Goal: Find specific page/section

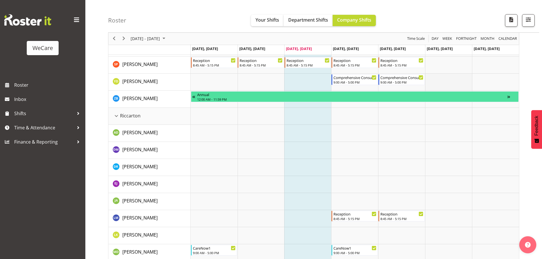
scroll to position [1167, 0]
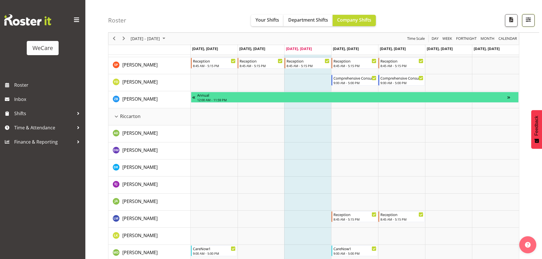
click at [524, 19] on button "button" at bounding box center [528, 20] width 13 height 13
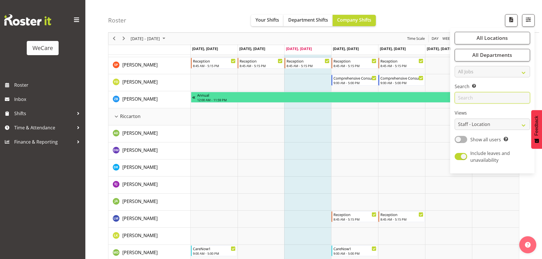
click at [467, 99] on input "text" at bounding box center [492, 98] width 75 height 11
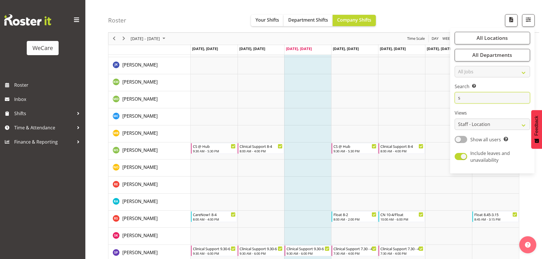
scroll to position [0, 0]
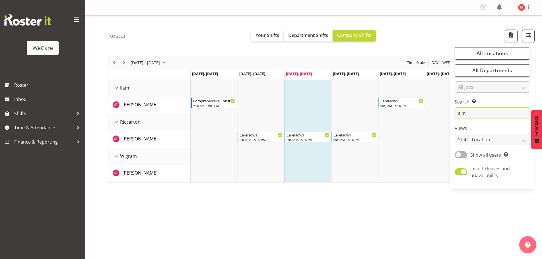
type input "sim"
click at [240, 187] on div "[DATE] - [DATE] [DATE] Day Week Fortnight Month calendar Month Agenda Time Scal…" at bounding box center [325, 166] width 434 height 228
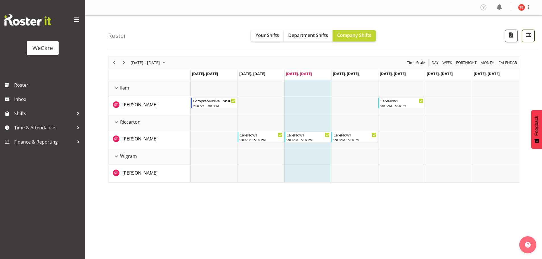
click at [531, 38] on span "button" at bounding box center [528, 34] width 7 height 7
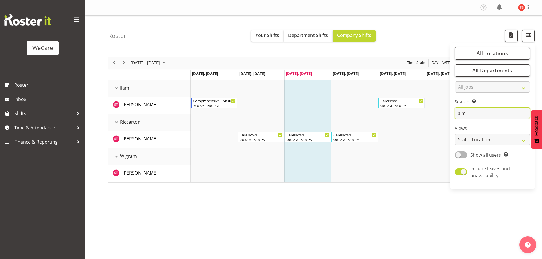
drag, startPoint x: 483, startPoint y: 119, endPoint x: 450, endPoint y: 118, distance: 33.3
click at [450, 118] on div "Roster Your Shifts Department Shifts Company Shifts All Locations Clear Busines…" at bounding box center [313, 147] width 457 height 265
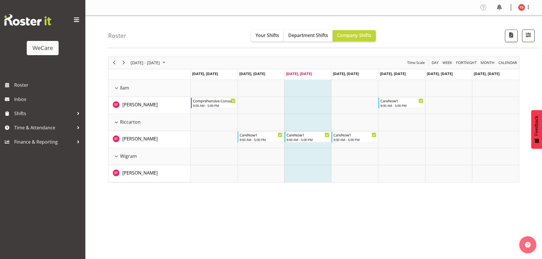
click at [525, 38] on span "button" at bounding box center [528, 34] width 7 height 7
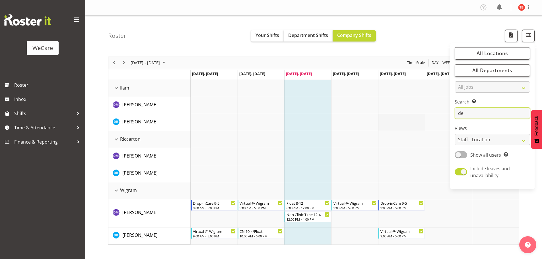
type input "d"
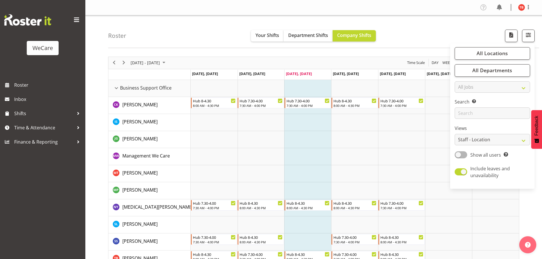
click at [226, 39] on div "Roster Your Shifts Department Shifts Company Shifts All Locations Clear Busines…" at bounding box center [323, 31] width 431 height 33
